Goal: Answer question/provide support

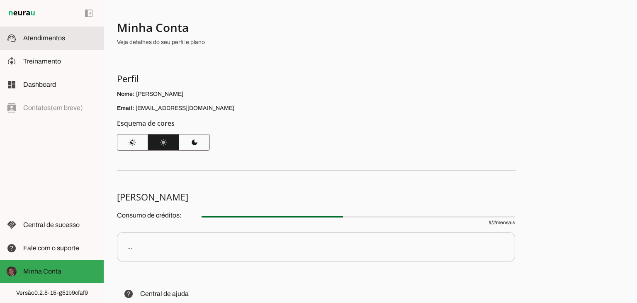
scroll to position [70, 0]
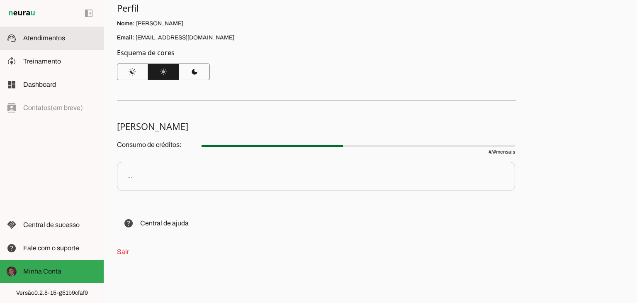
click at [70, 47] on md-item "support_agent Atendimentos Atendimentos" at bounding box center [52, 38] width 104 height 23
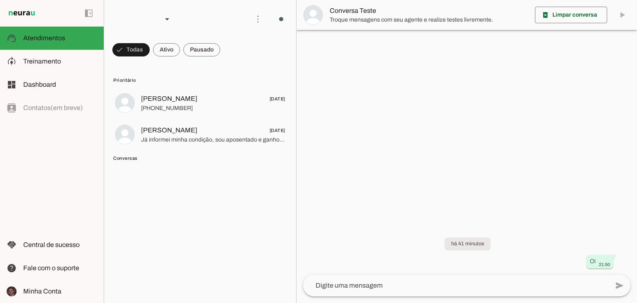
click at [21, 10] on img at bounding box center [22, 13] width 30 height 10
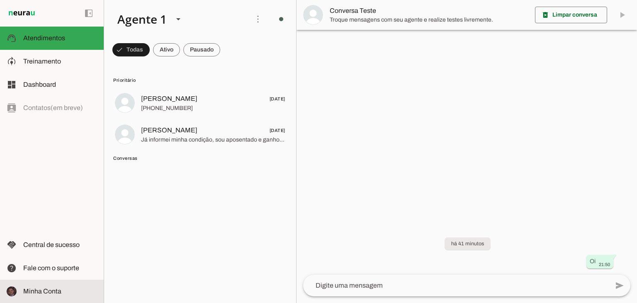
click at [27, 288] on span "Minha Conta" at bounding box center [42, 290] width 38 height 7
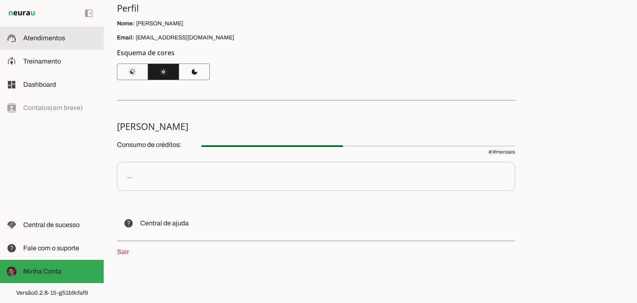
click at [36, 39] on span "Atendimentos" at bounding box center [44, 37] width 42 height 7
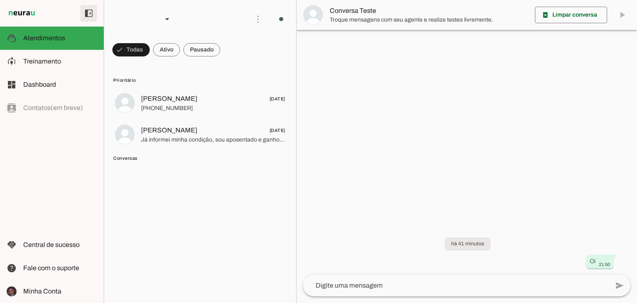
click at [80, 17] on span at bounding box center [89, 13] width 20 height 20
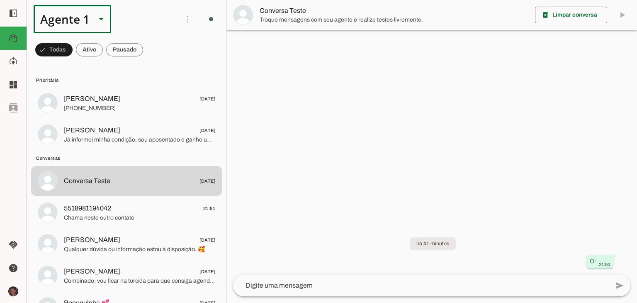
click at [80, 17] on div "Agente 1" at bounding box center [62, 19] width 56 height 28
click at [71, 73] on slot at bounding box center [105, 69] width 77 height 56
click at [87, 20] on div "Agente 1" at bounding box center [62, 19] width 56 height 28
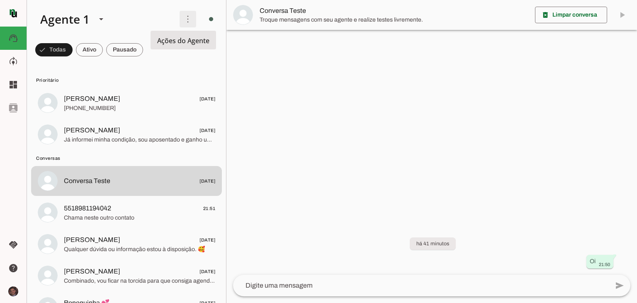
click at [182, 15] on span at bounding box center [188, 19] width 20 height 20
